Goal: Task Accomplishment & Management: Manage account settings

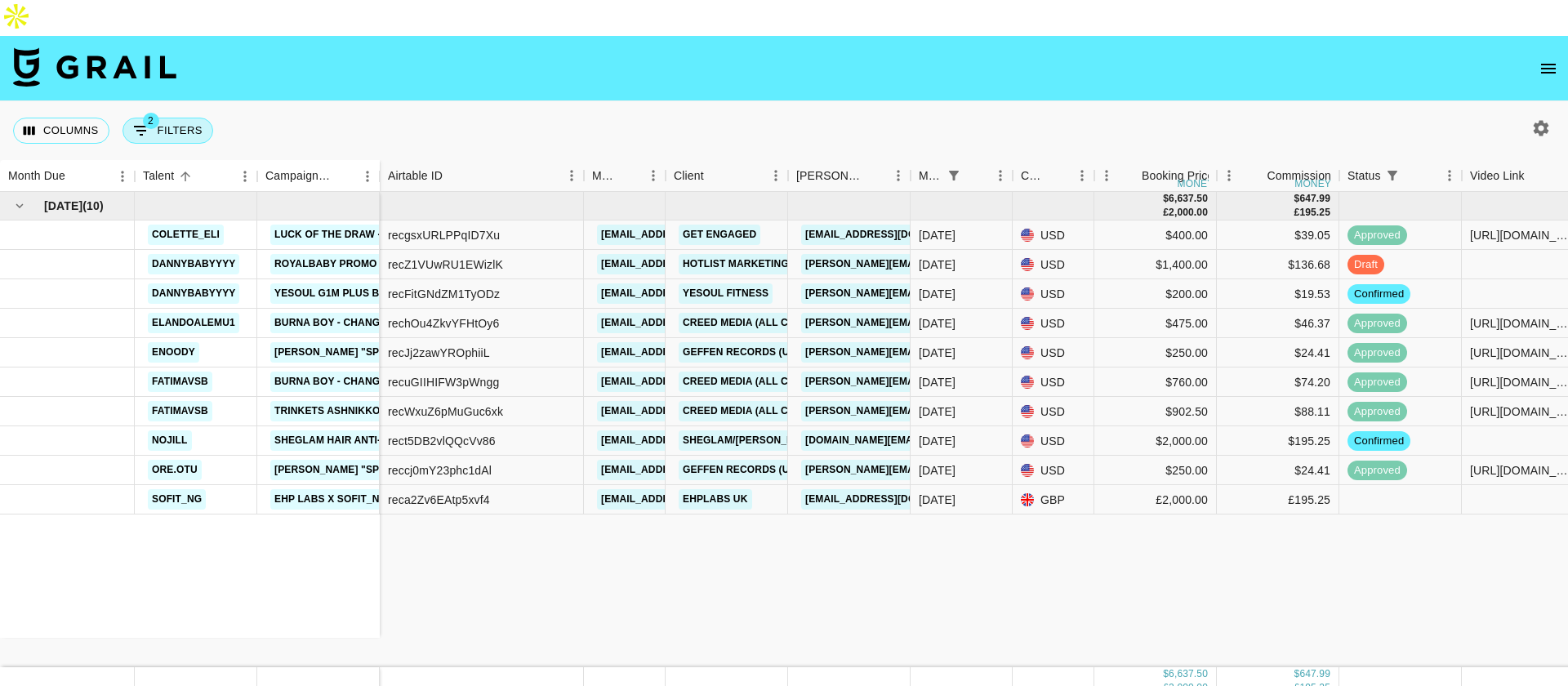
click at [167, 118] on button "2 Filters" at bounding box center [168, 131] width 90 height 26
select select "status"
select select "isNotAnyOf"
select select "monthDue2"
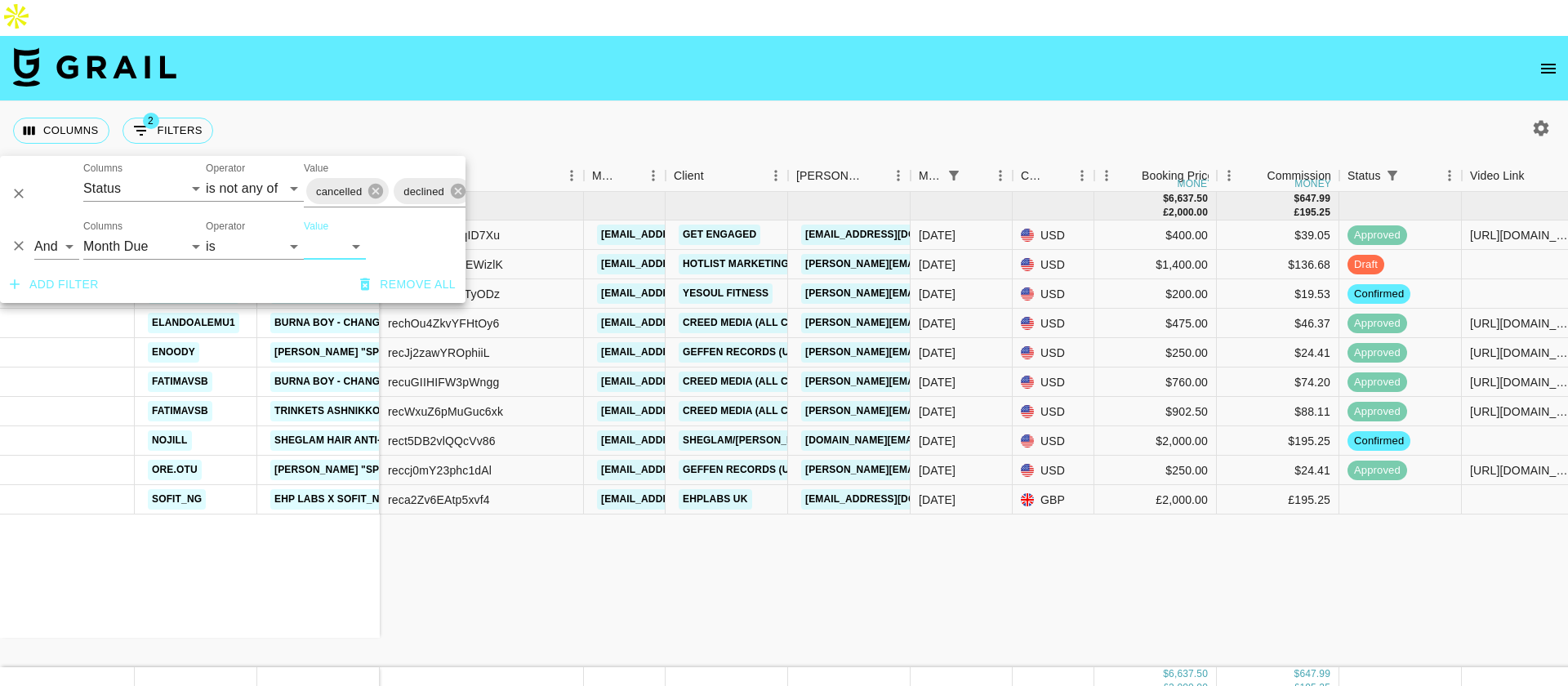
click at [329, 240] on select "[DATE] Aug '[DATE] Jun '[DATE] Apr '[DATE] Feb '[DATE] Dec '[DATE] Oct '[DATE] …" at bounding box center [335, 246] width 62 height 26
select select "[DATE]"
click at [304, 233] on select "[DATE] Aug '[DATE] Jun '[DATE] Apr '[DATE] Feb '[DATE] Dec '[DATE] Oct '[DATE] …" at bounding box center [335, 246] width 62 height 26
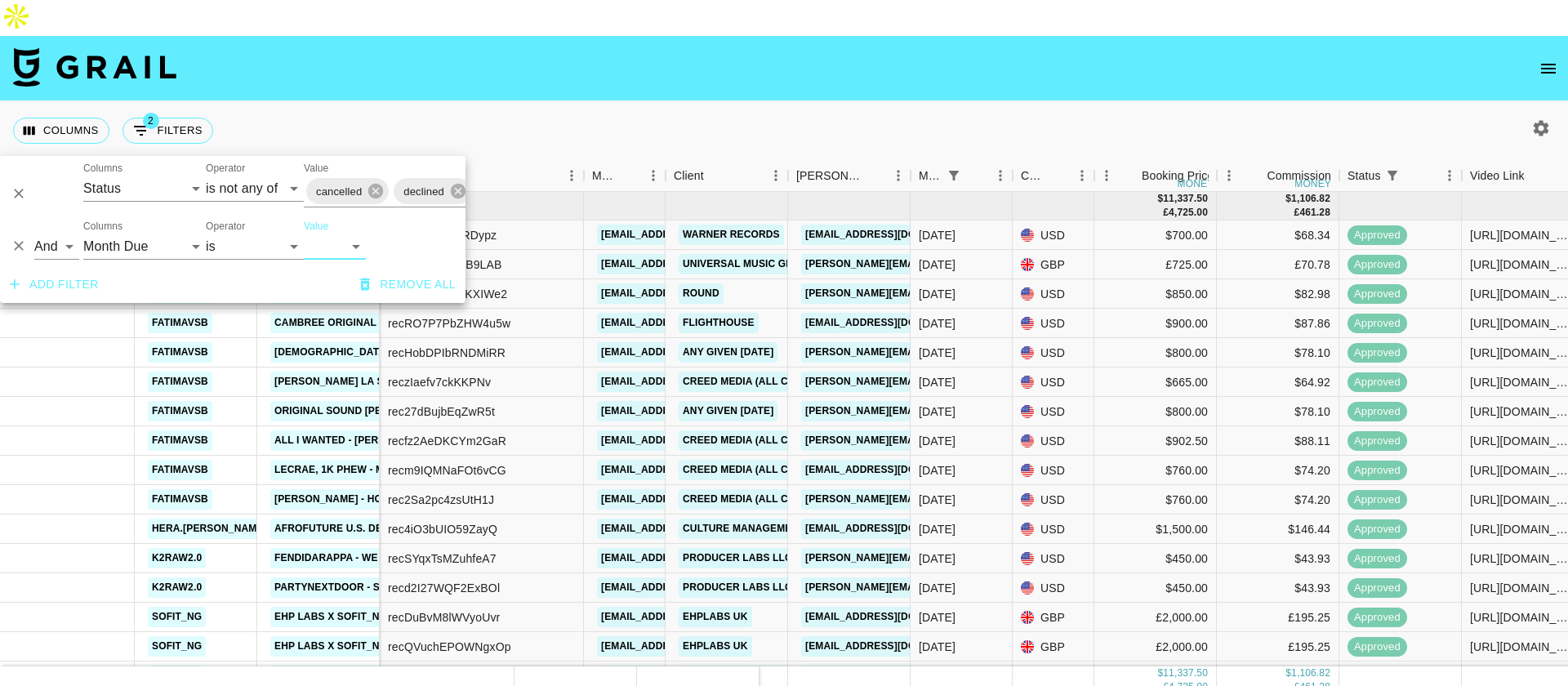
click at [719, 101] on div "Columns 2 Filters + Booking" at bounding box center [784, 131] width 1568 height 59
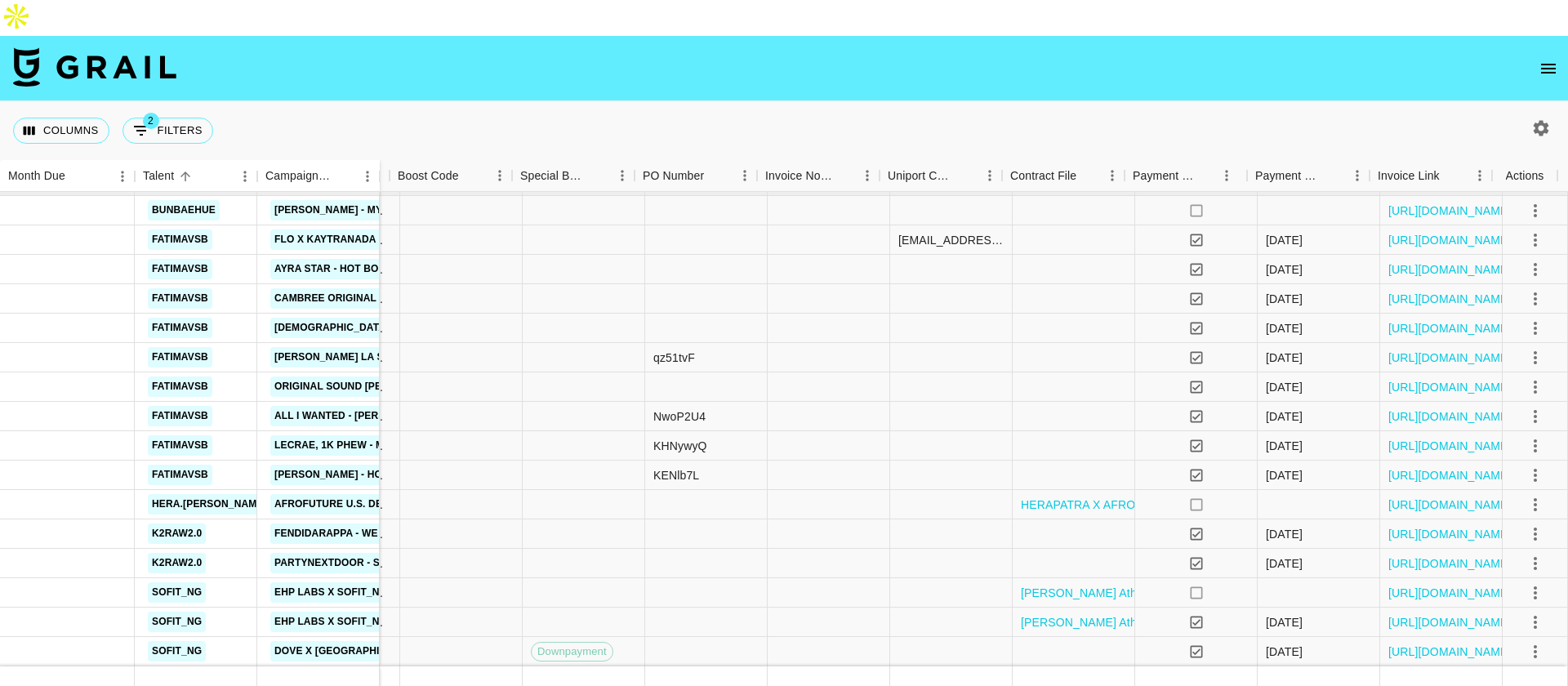
scroll to position [37, 1195]
click at [1405, 497] on link "[URL][DOMAIN_NAME]" at bounding box center [1450, 505] width 124 height 17
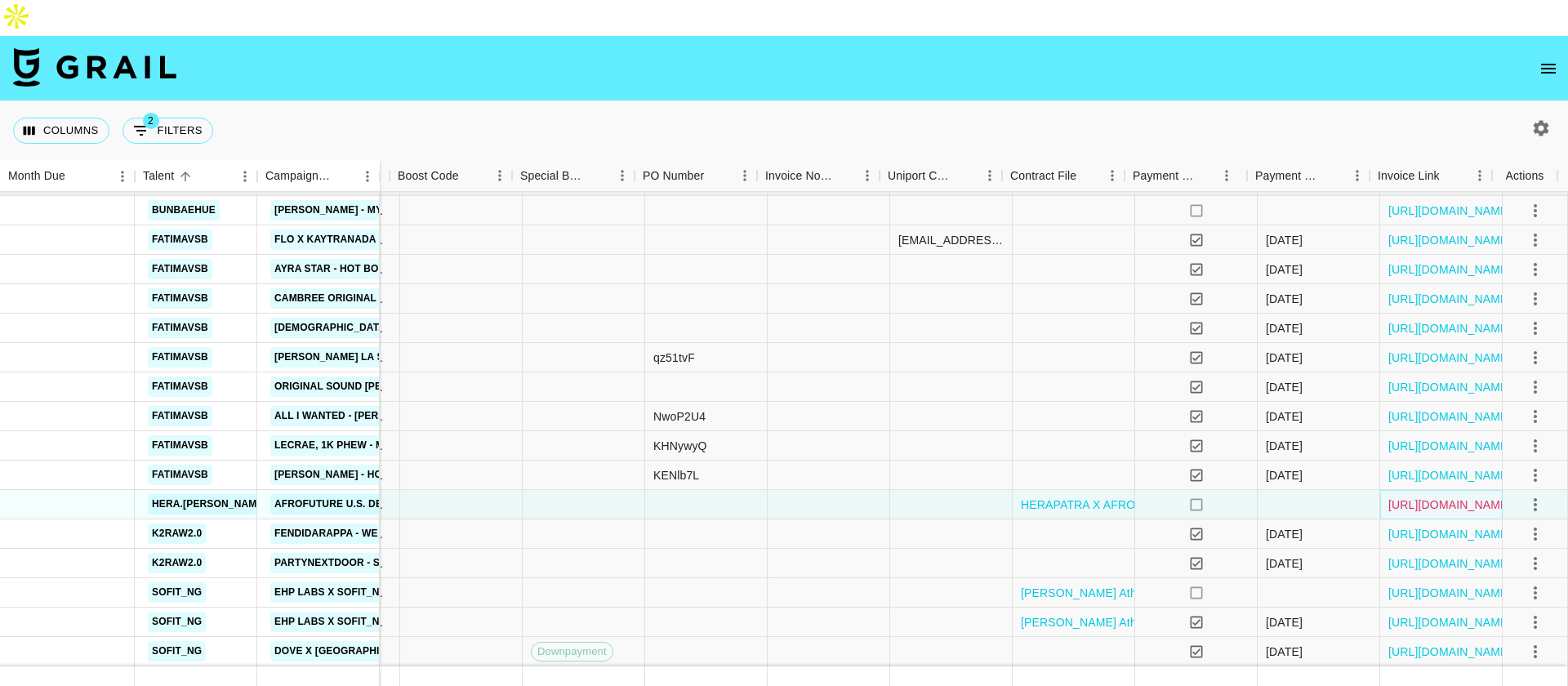
click at [1438, 497] on link "[URL][DOMAIN_NAME]" at bounding box center [1450, 505] width 124 height 17
